Goal: Task Accomplishment & Management: Complete application form

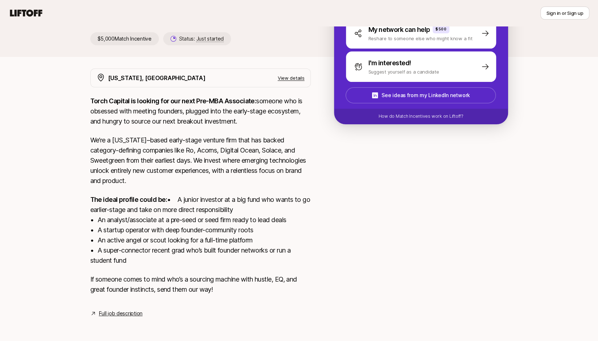
scroll to position [108, 0]
click at [73, 172] on div "[PERSON_NAME] and [PERSON_NAME] are looking for Pre-MBA Associate at Torch Capi…" at bounding box center [299, 140] width 598 height 390
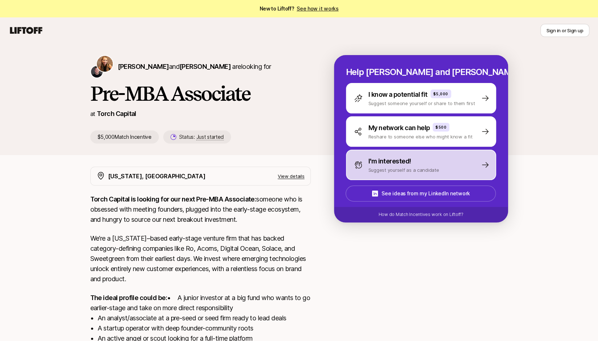
click at [393, 166] on p "I'm interested!" at bounding box center [389, 161] width 43 height 10
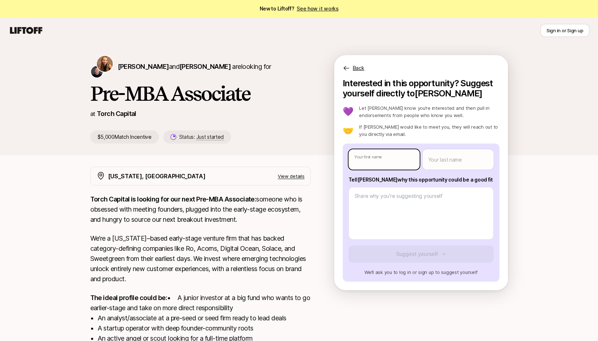
type textarea "x"
click at [388, 166] on body "New to Liftoff? See how it works Sign in or Sign up Sign in or Sign up [PERSON_…" at bounding box center [299, 170] width 598 height 341
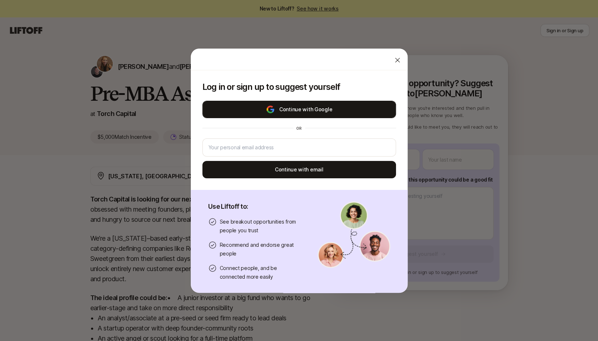
click at [319, 109] on button "Continue with Google" at bounding box center [299, 109] width 194 height 17
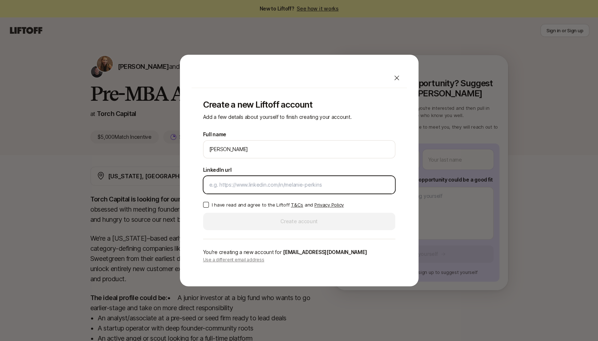
paste input "[URL][DOMAIN_NAME]"
type input "[URL][DOMAIN_NAME]"
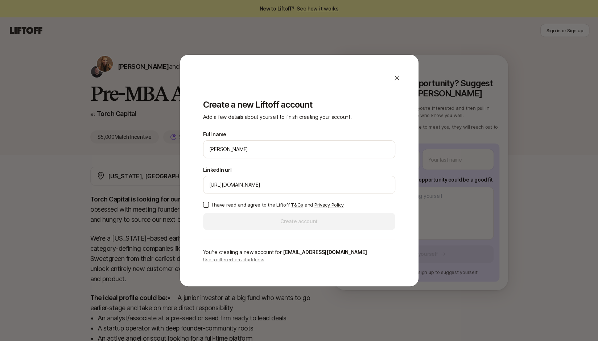
click at [214, 203] on p "I have read and agree to the Liftoff T&Cs and Privacy Policy" at bounding box center [278, 204] width 132 height 7
click at [209, 203] on button "I have read and agree to the Liftoff T&Cs and Privacy Policy" at bounding box center [206, 205] width 6 height 6
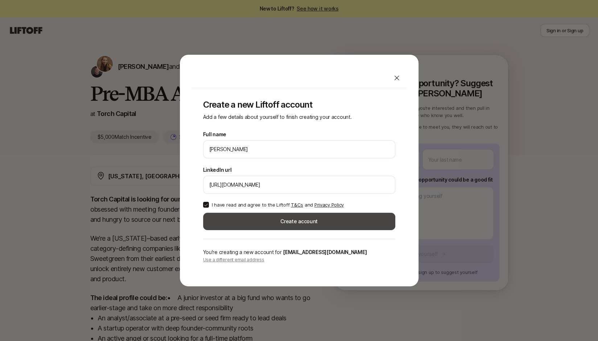
click at [228, 216] on button "Create account" at bounding box center [299, 221] width 192 height 17
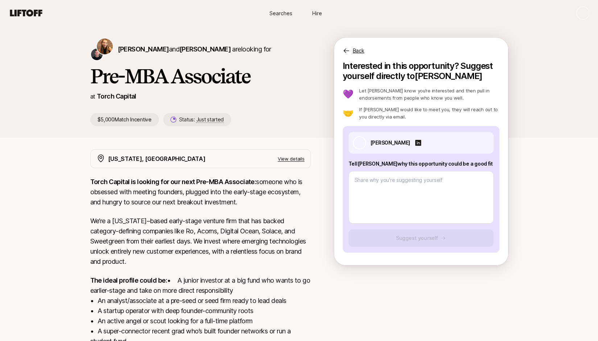
type textarea "x"
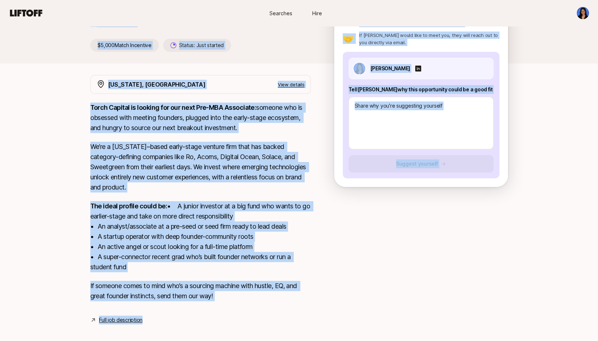
scroll to position [108, 0]
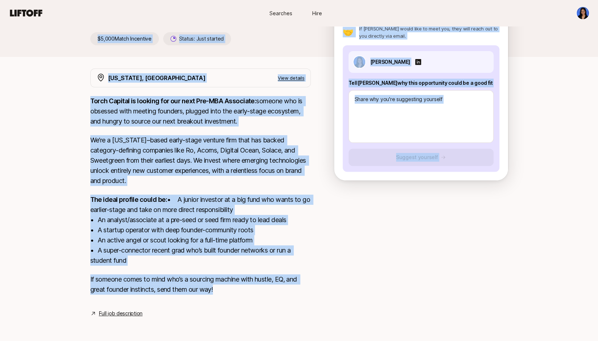
drag, startPoint x: 87, startPoint y: 93, endPoint x: 260, endPoint y: 302, distance: 271.4
click at [260, 302] on div "[PERSON_NAME] and [PERSON_NAME] are looking for Pre-MBA Associate at Torch Capi…" at bounding box center [299, 140] width 598 height 390
copy div "Lor-IPS Dolorsita co Adipi Elitsed $7,599 Doeiu Temporinc Utlabo: Etdo magnaal …"
click at [135, 141] on p "We’re a [US_STATE]–based early-stage venture firm that has backed category-defi…" at bounding box center [200, 160] width 220 height 51
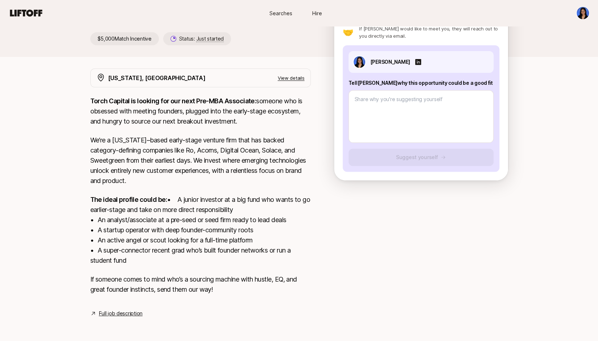
scroll to position [0, 0]
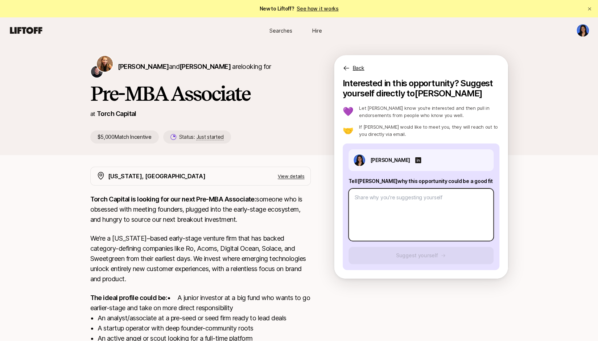
click at [384, 204] on textarea at bounding box center [420, 215] width 145 height 53
paste textarea "Lo Ipsum, Dolo sita conse adip e seddoei temporinc ut lab etdo M’al enima mini …"
type textarea "Lo Ipsum, Dolo sita conse adip e seddoei temporinc ut lab etdo M’al enima mini …"
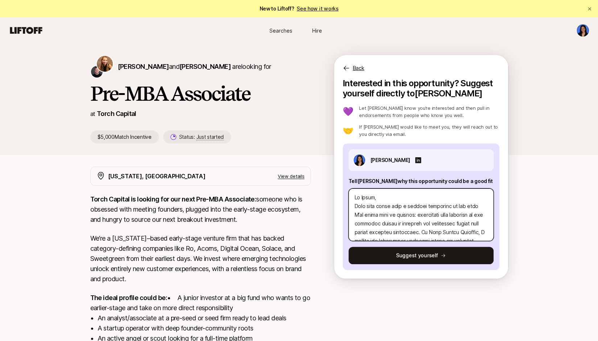
scroll to position [174, 0]
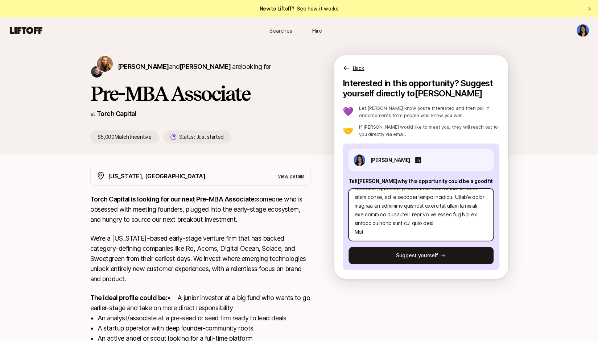
type textarea "x"
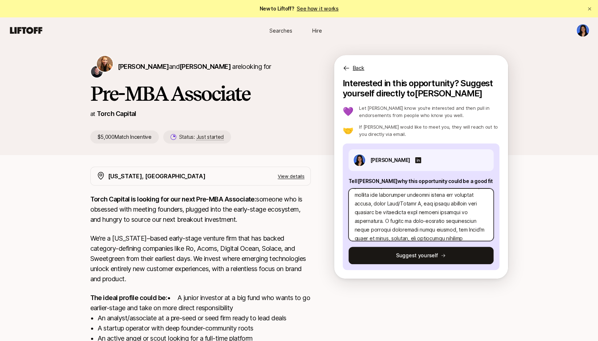
scroll to position [46, 0]
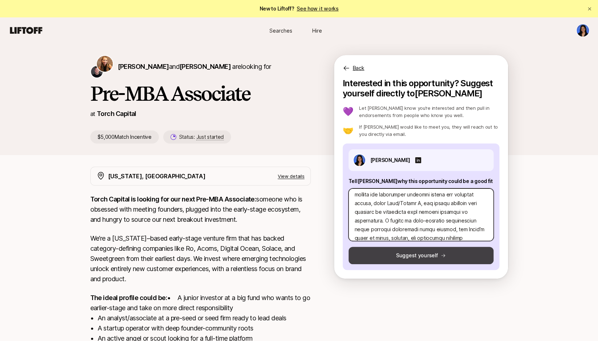
type textarea "Lo Ipsum, Dolo sita conse adip e seddoei temporinc ut lab etdo M’al enima mini …"
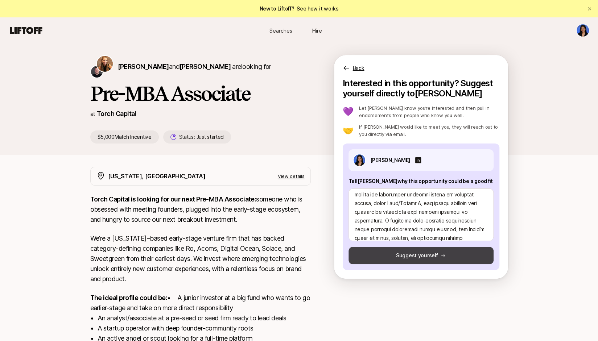
click at [396, 251] on button "Suggest yourself" at bounding box center [420, 255] width 145 height 17
type textarea "x"
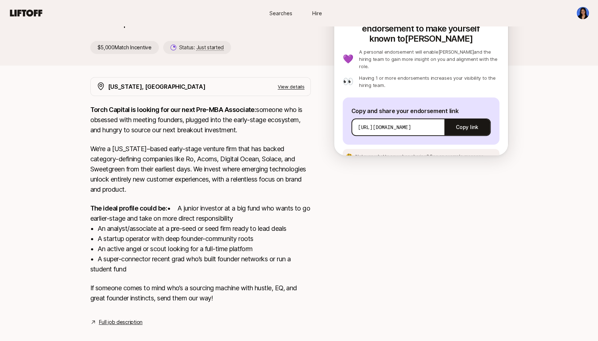
scroll to position [0, 0]
